Goal: Navigation & Orientation: Understand site structure

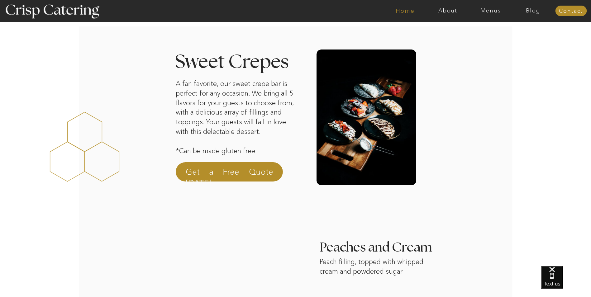
click at [414, 9] on nav "Home" at bounding box center [405, 11] width 43 height 6
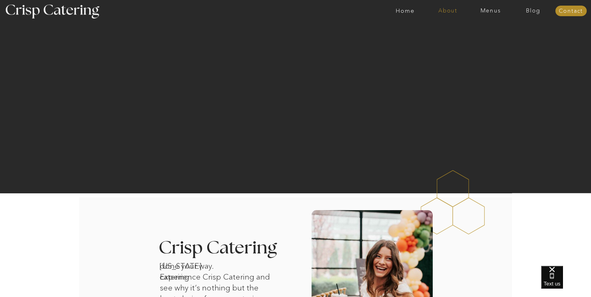
click at [452, 14] on nav "About" at bounding box center [448, 11] width 43 height 6
click at [441, 29] on nav "About Crisp" at bounding box center [450, 29] width 36 height 6
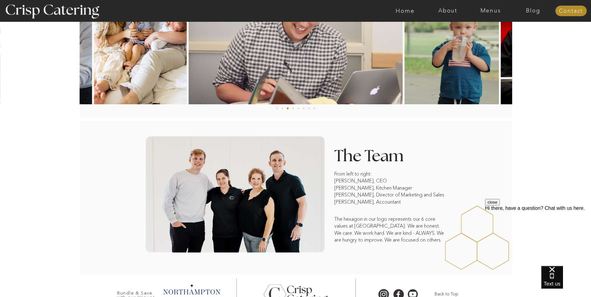
scroll to position [422, 0]
